Goal: Navigation & Orientation: Understand site structure

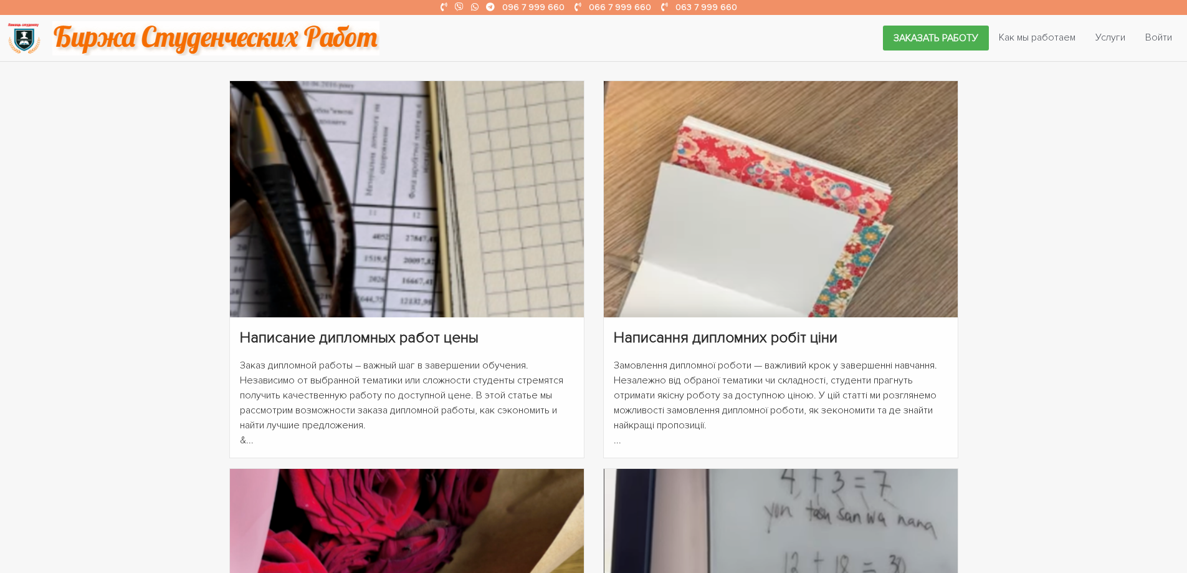
click at [24, 38] on img at bounding box center [24, 38] width 34 height 34
click at [29, 29] on img at bounding box center [24, 38] width 34 height 34
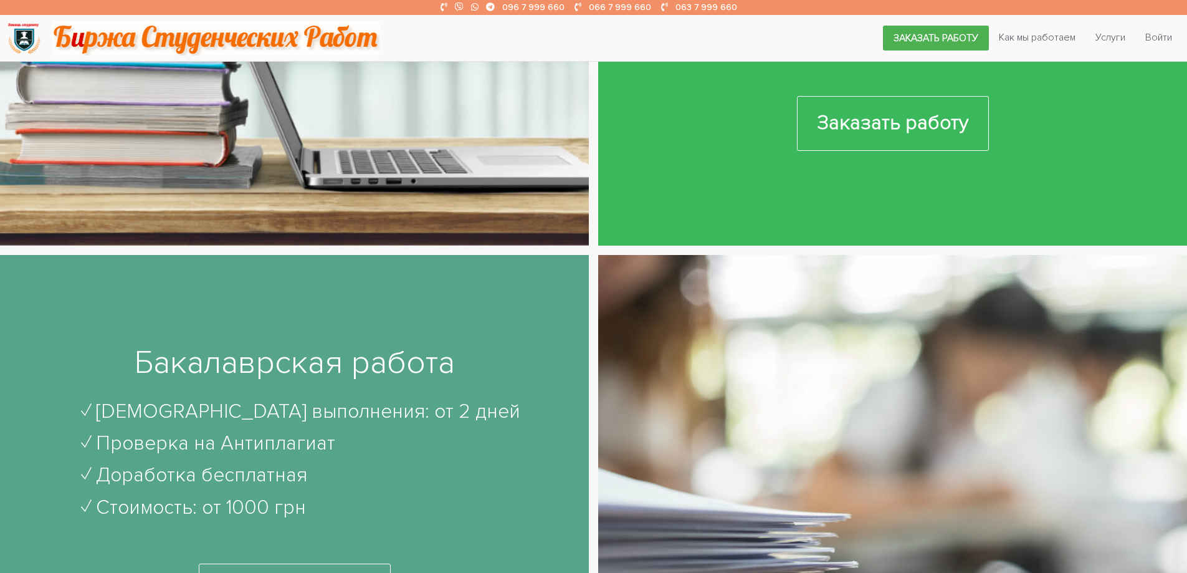
scroll to position [1122, 0]
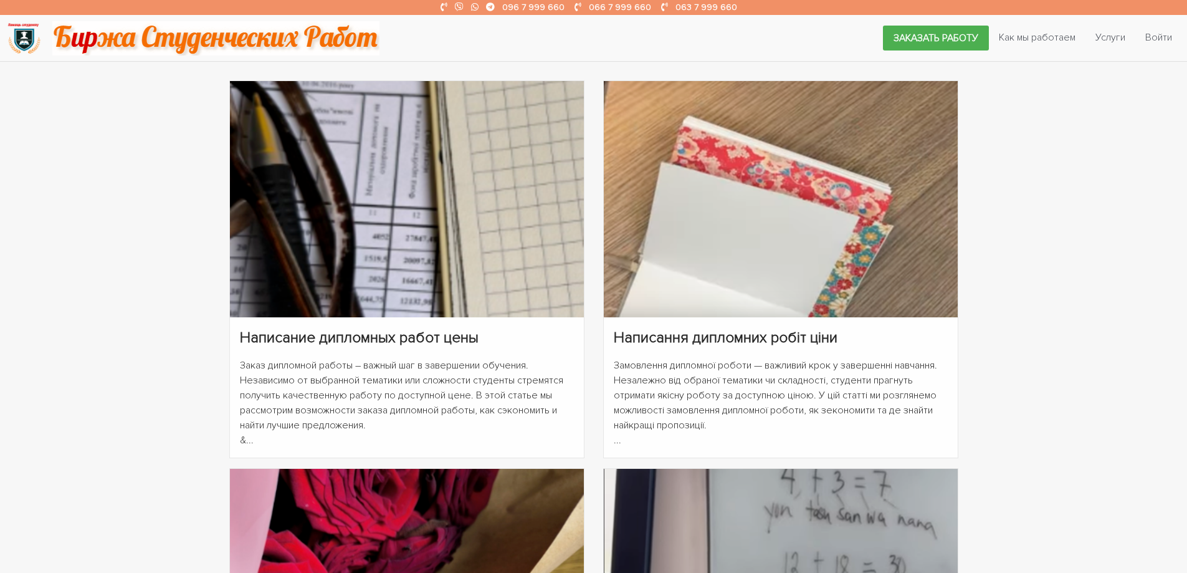
click at [79, 35] on img at bounding box center [215, 38] width 327 height 34
click at [38, 40] on img at bounding box center [24, 38] width 34 height 34
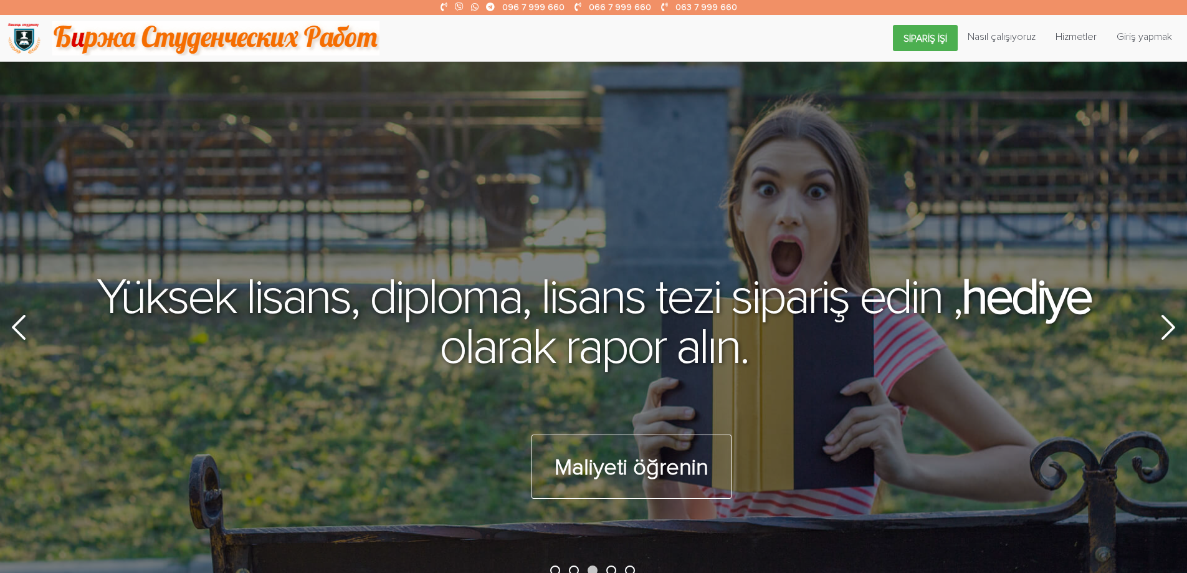
click at [24, 38] on img at bounding box center [24, 38] width 34 height 34
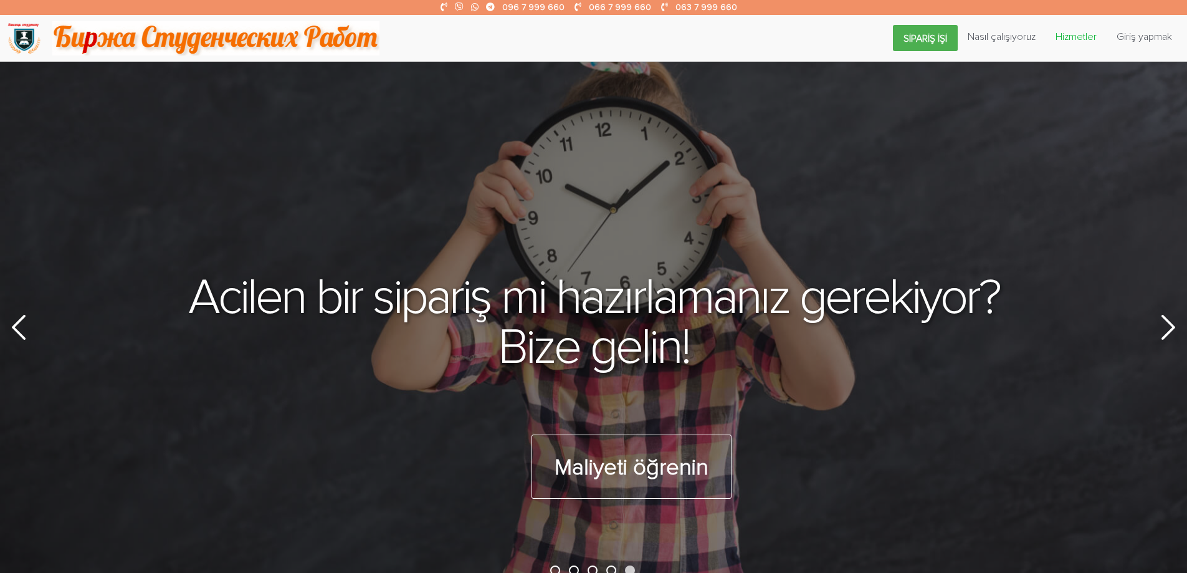
click at [1081, 39] on font "Hizmetler" at bounding box center [1076, 37] width 41 height 12
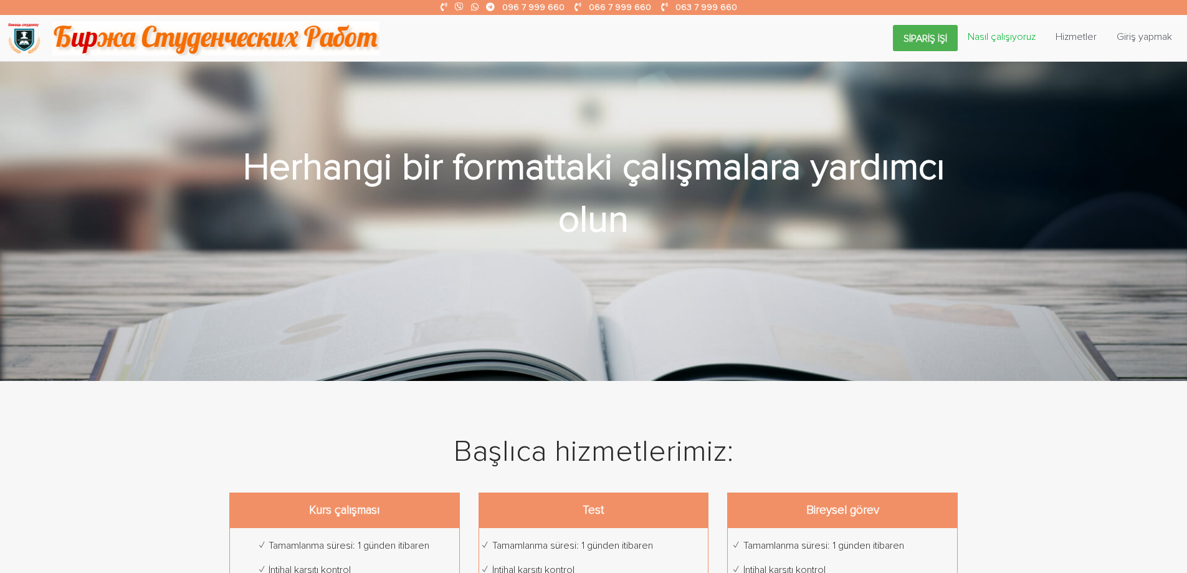
click at [1024, 42] on font "Nasıl çalışıyoruz" at bounding box center [1002, 37] width 68 height 12
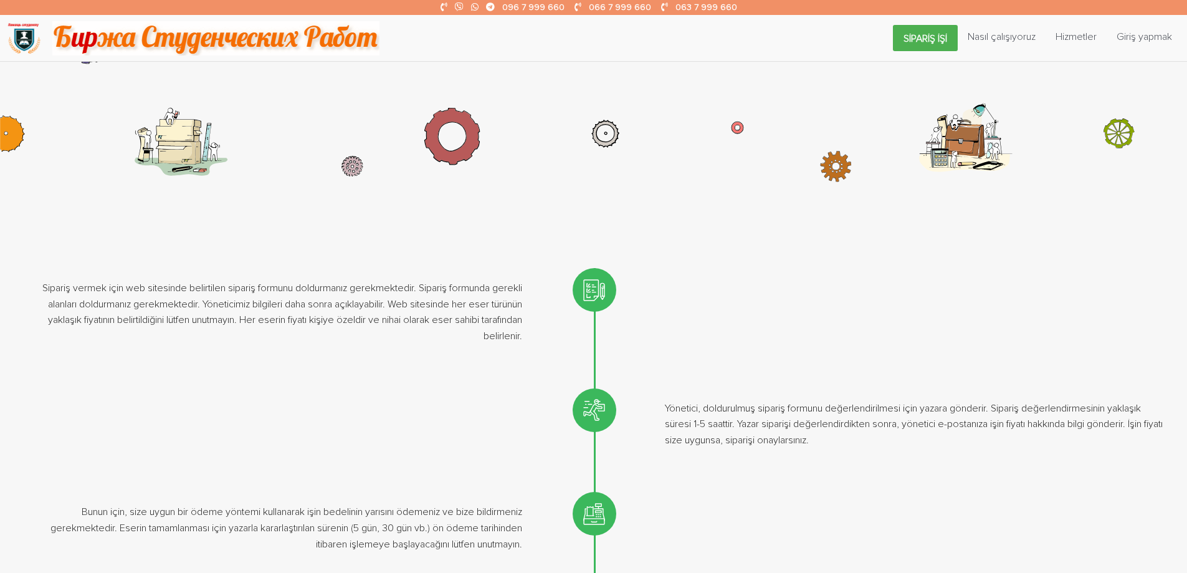
scroll to position [125, 0]
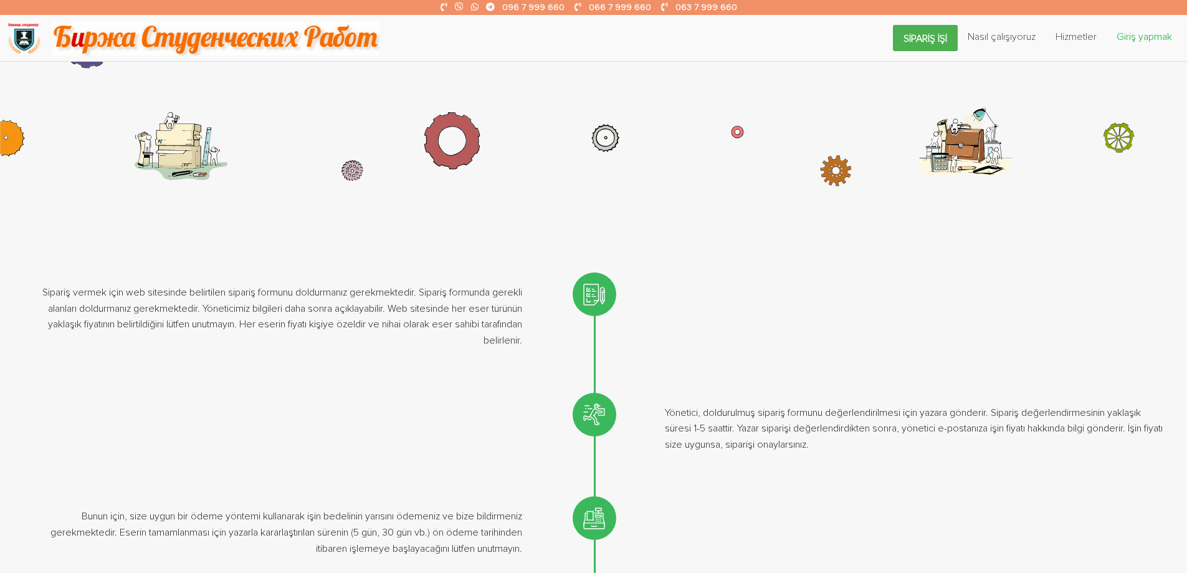
click at [1154, 37] on font "Giriş yapmak" at bounding box center [1144, 37] width 55 height 12
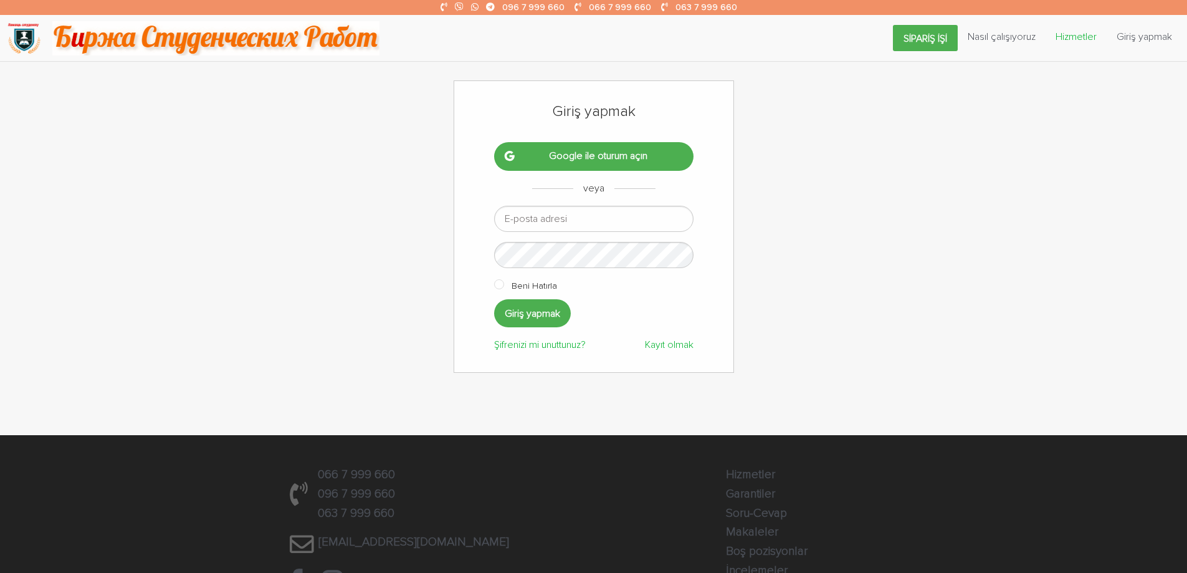
click at [1087, 37] on font "Hizmetler" at bounding box center [1076, 37] width 41 height 12
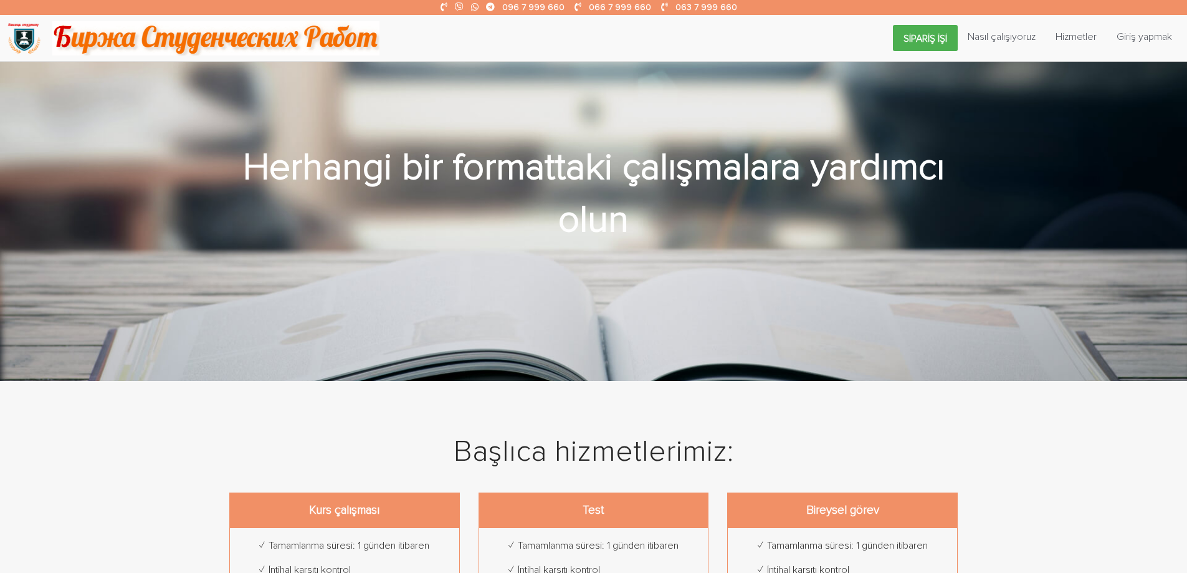
click at [13, 31] on img at bounding box center [24, 38] width 34 height 34
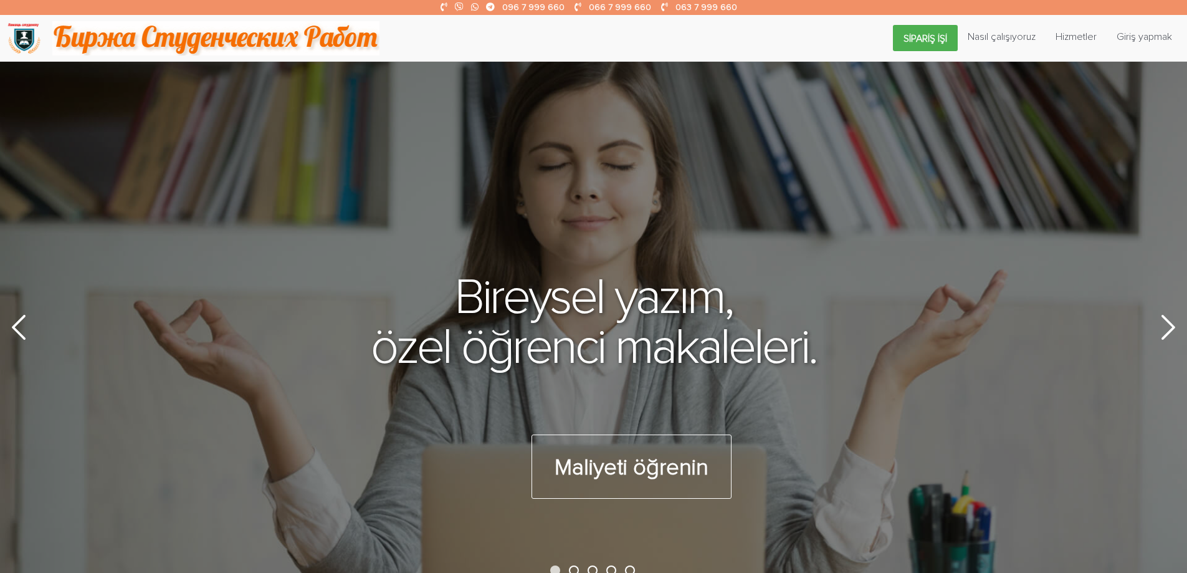
click at [86, 39] on img at bounding box center [215, 38] width 327 height 34
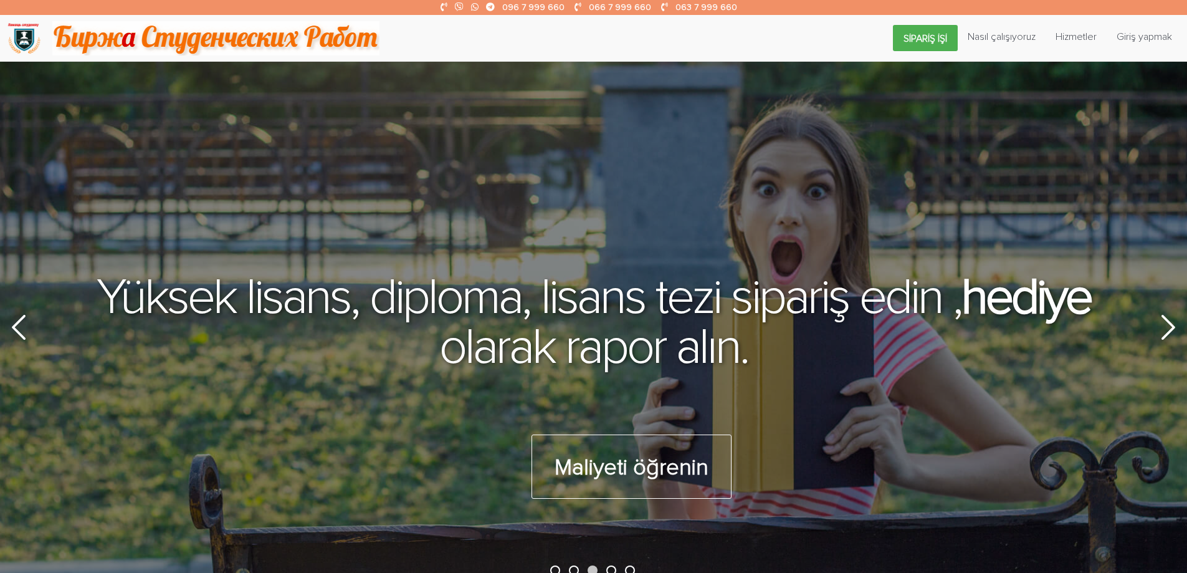
click at [32, 37] on img at bounding box center [24, 38] width 34 height 34
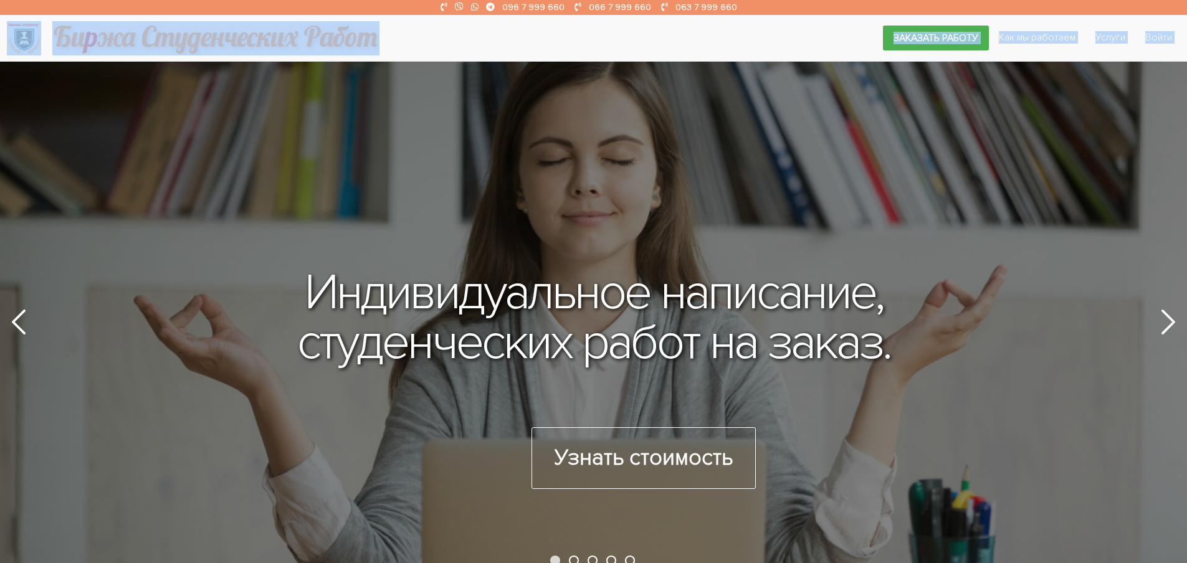
click at [32, 39] on img at bounding box center [24, 38] width 34 height 34
